Goal: Find specific page/section: Find specific page/section

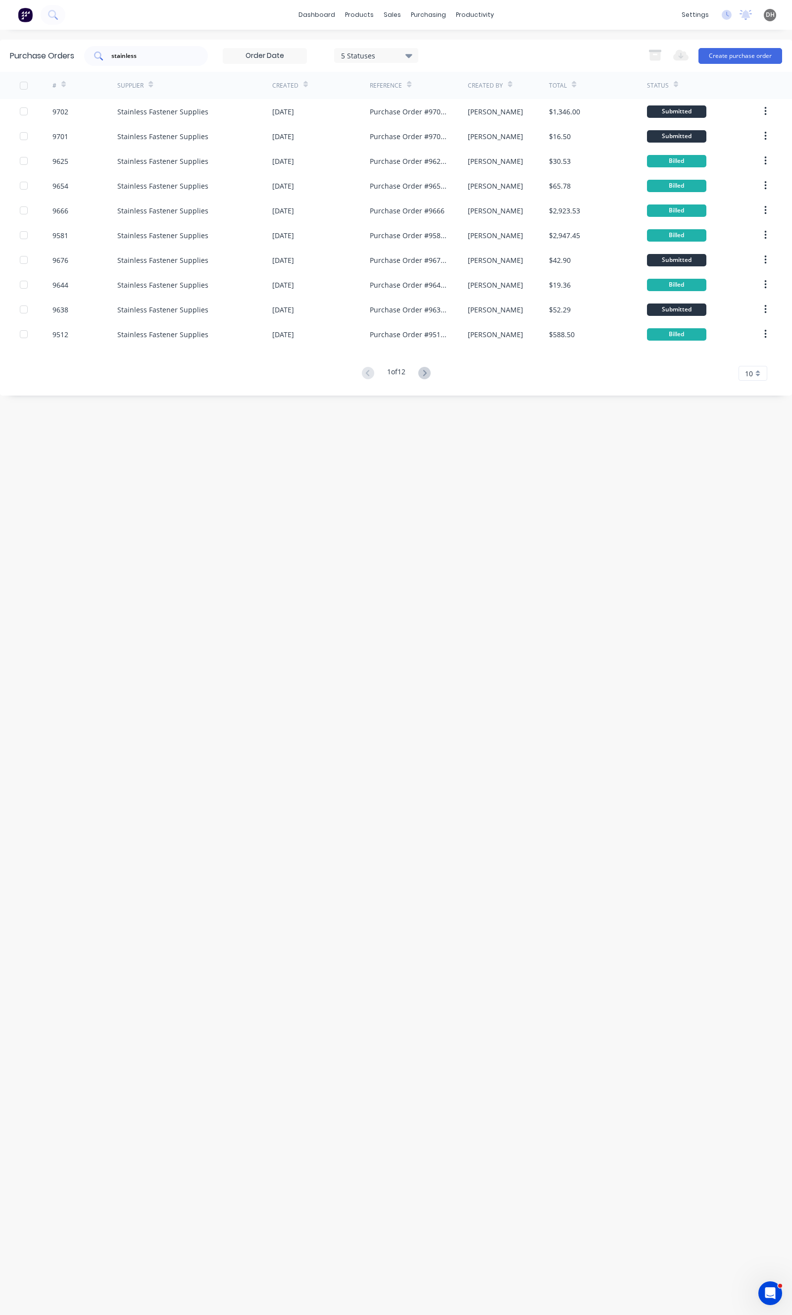
click at [172, 54] on input "stainless" at bounding box center [151, 56] width 82 height 10
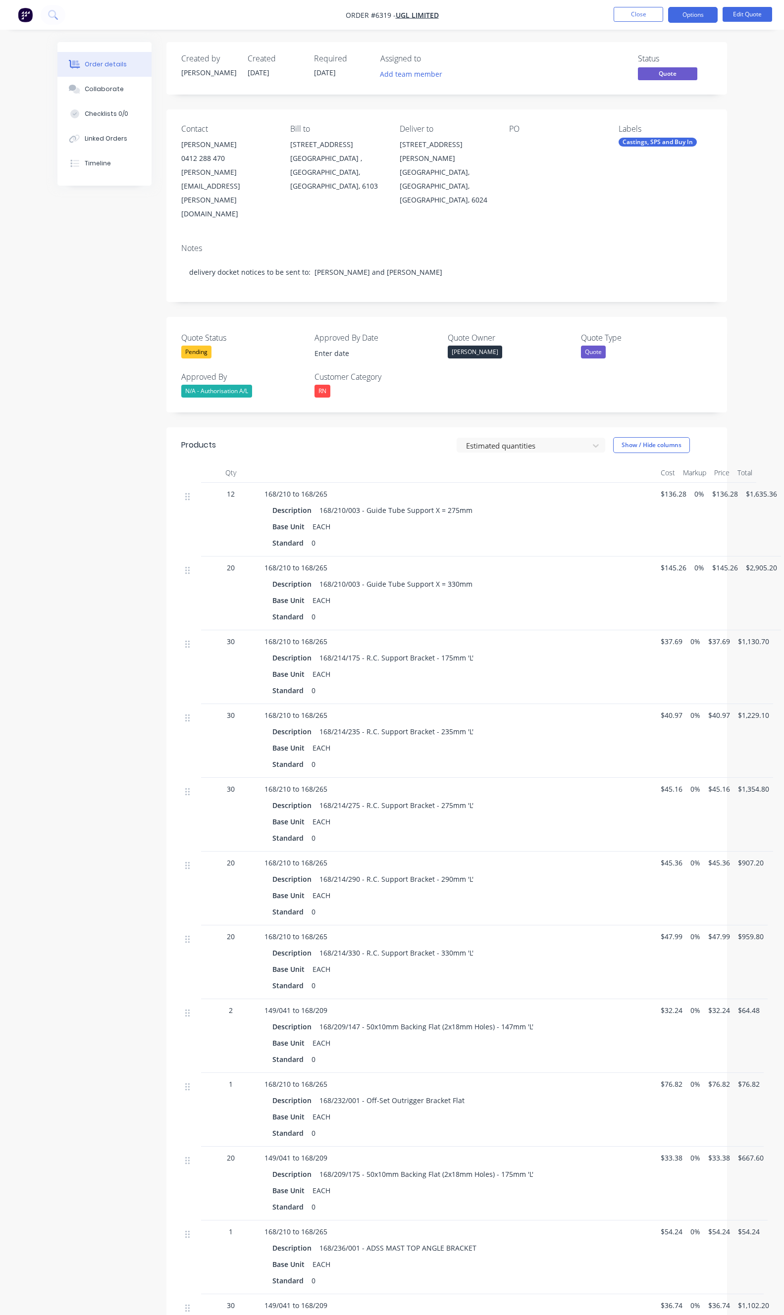
click at [641, 12] on button "Close" at bounding box center [639, 14] width 50 height 15
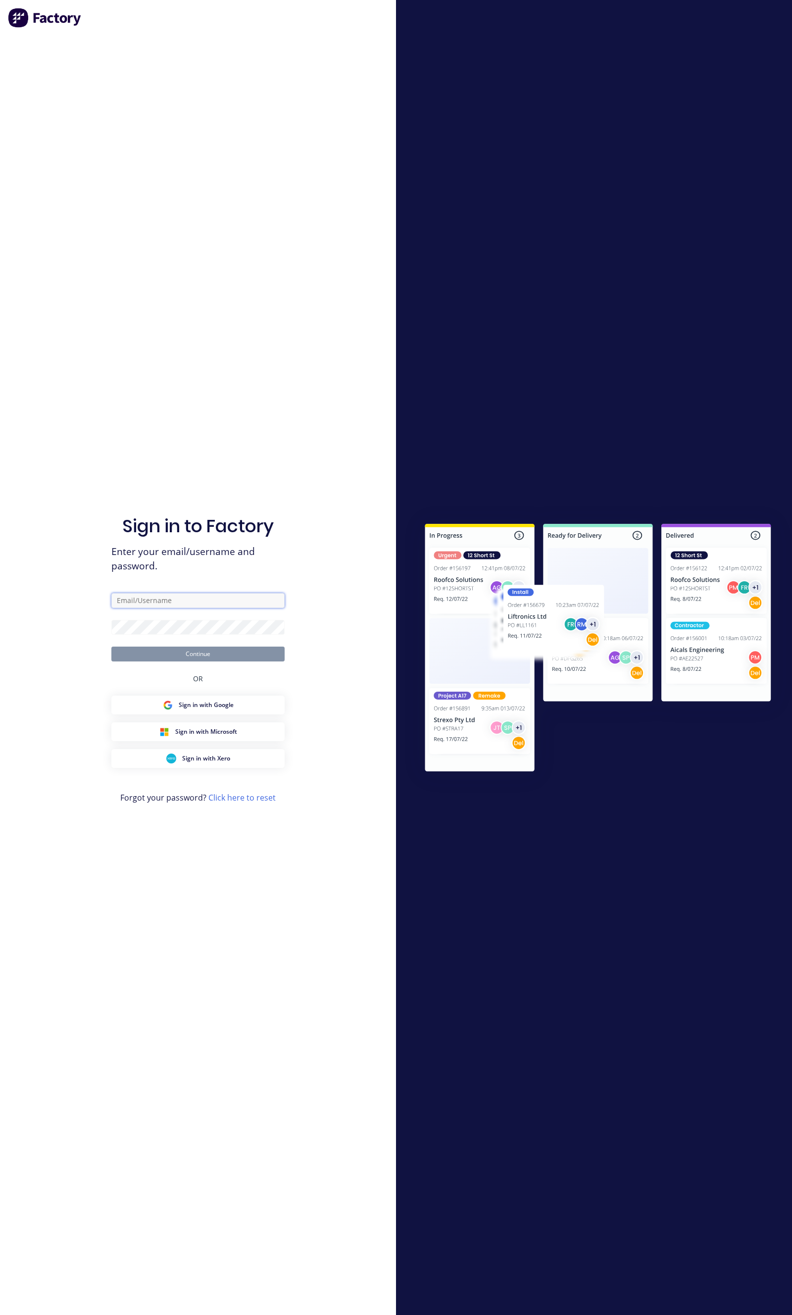
type input "daniel@falconeng95.com.au"
click at [256, 647] on button "Continue" at bounding box center [197, 654] width 173 height 15
